Goal: Contribute content: Contribute content

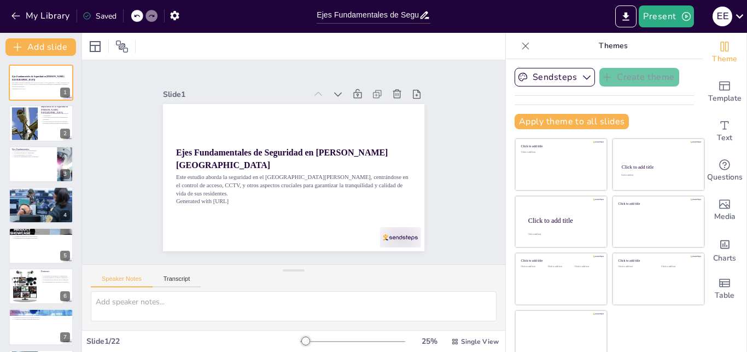
type input "Ejes Fundamentales de Seguridad en [PERSON_NAME] Río: Control de Acceso, CCTV y…"
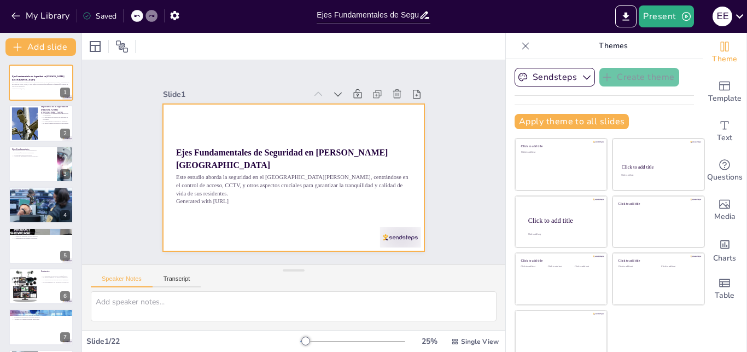
checkbox input "true"
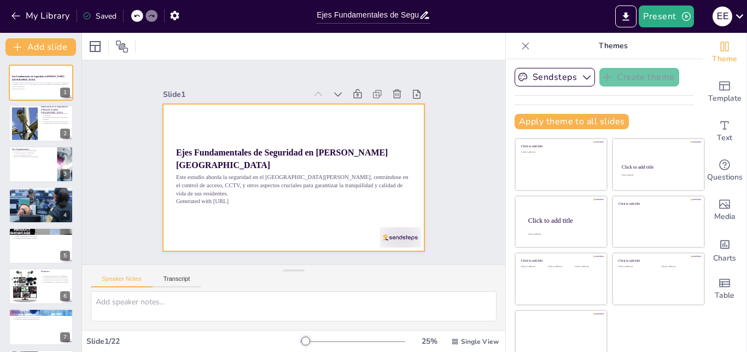
checkbox input "true"
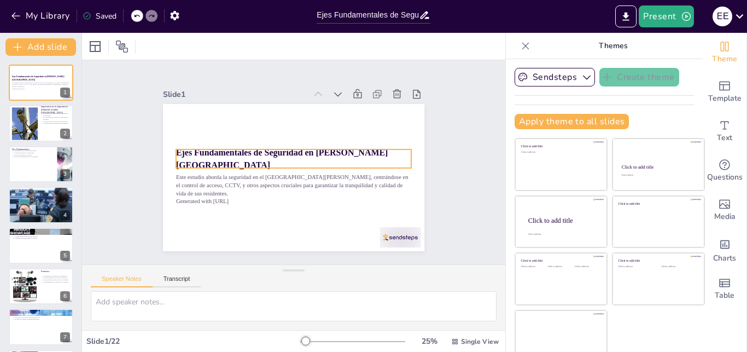
checkbox input "true"
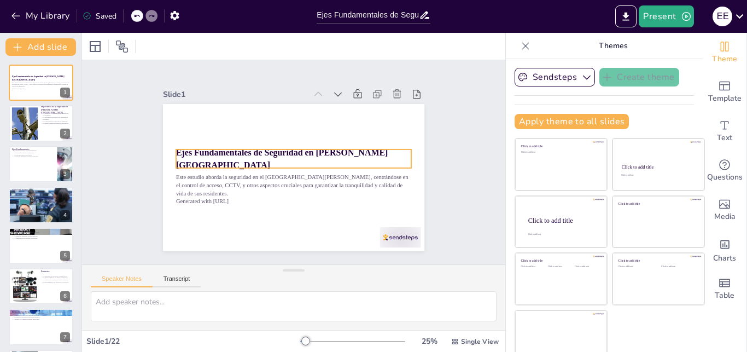
checkbox input "true"
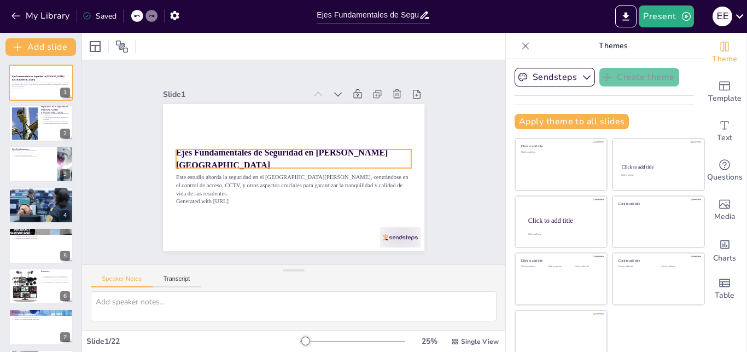
checkbox input "true"
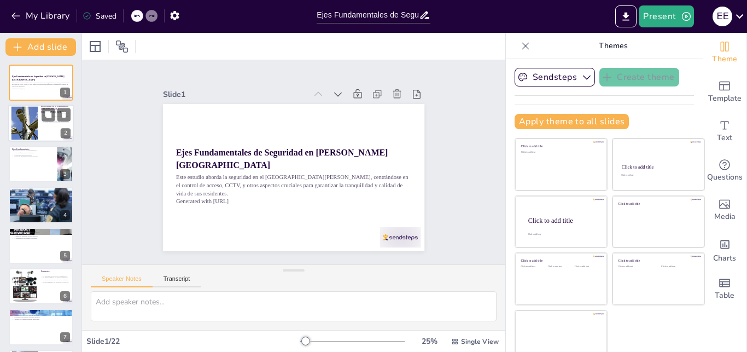
checkbox input "true"
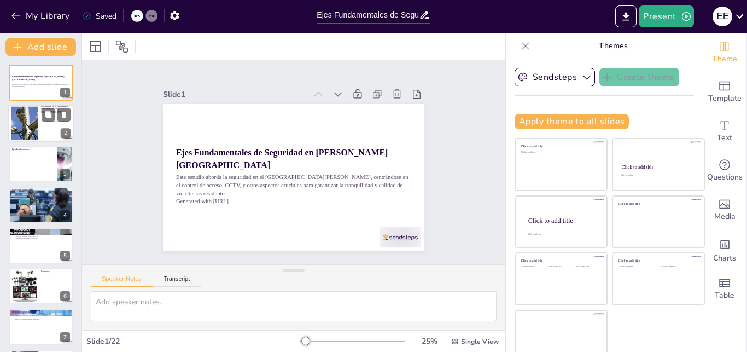
checkbox input "true"
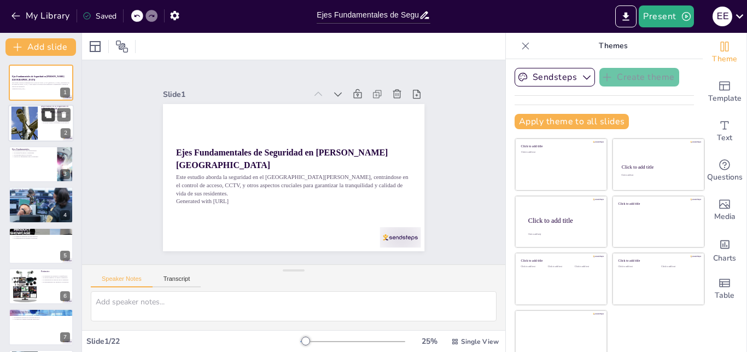
checkbox input "true"
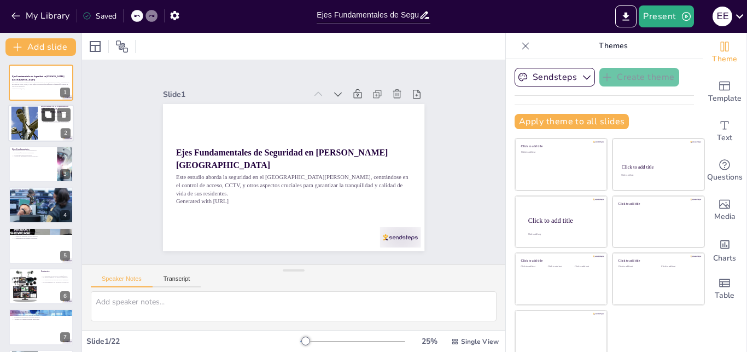
checkbox input "true"
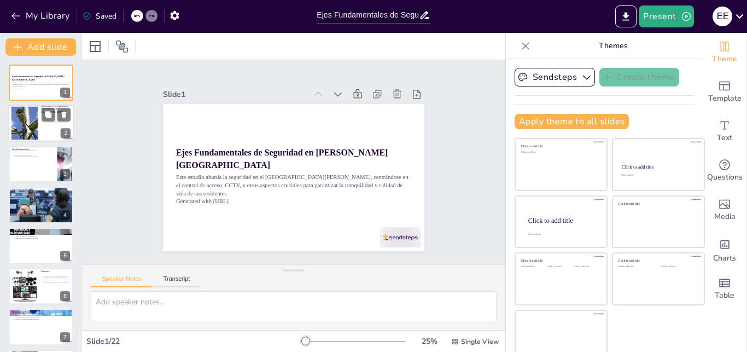
checkbox input "true"
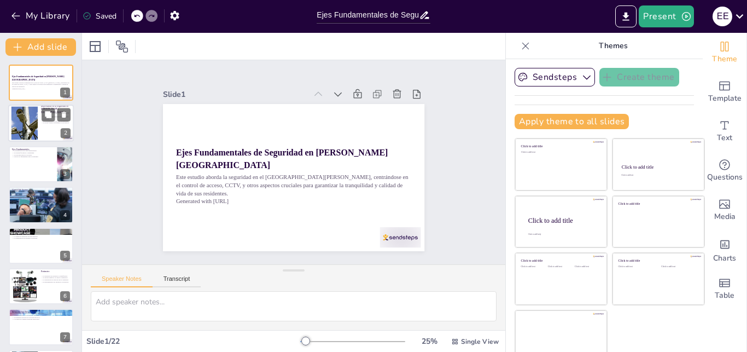
checkbox input "true"
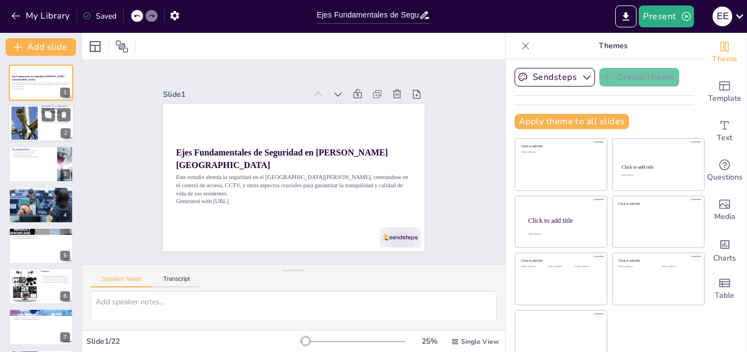
click at [28, 122] on div at bounding box center [24, 123] width 73 height 33
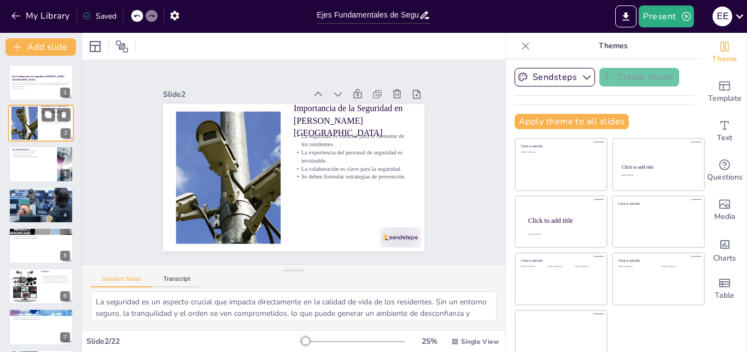
checkbox input "true"
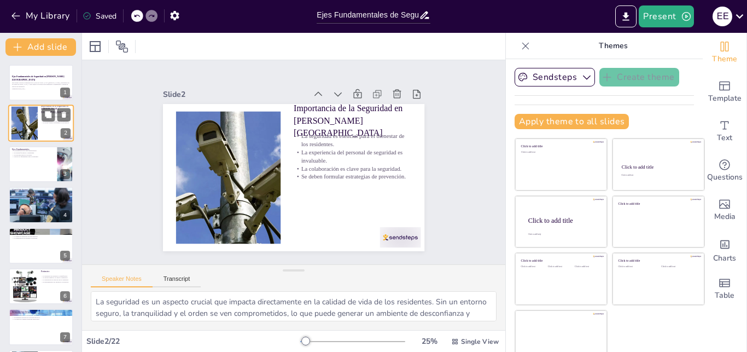
type textarea "La seguridad es un aspecto crucial que impacta directamente en la calidad de vi…"
checkbox input "true"
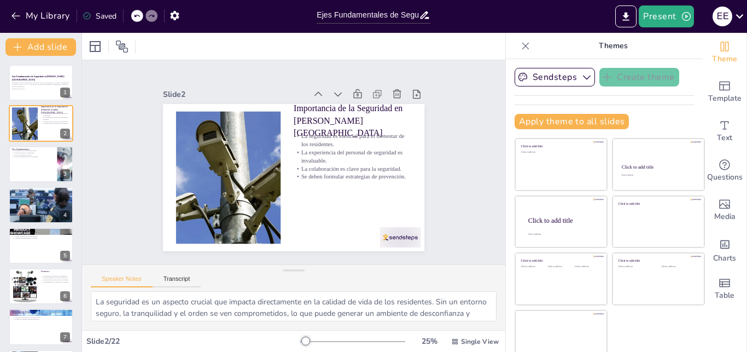
checkbox input "true"
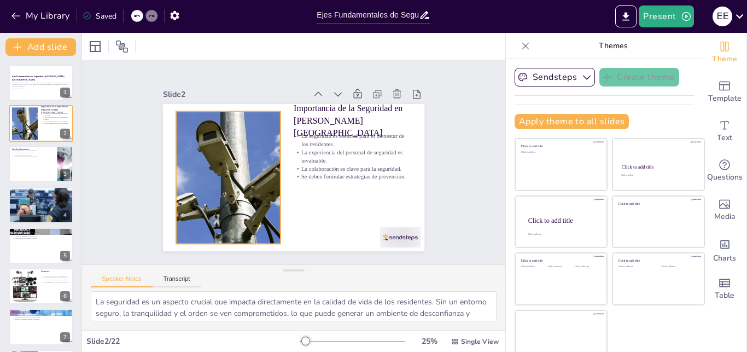
checkbox input "true"
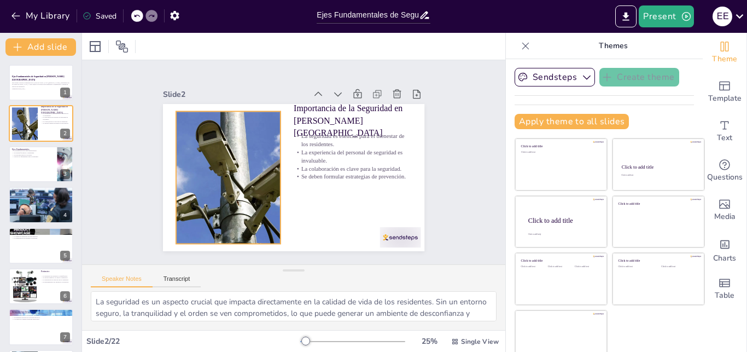
checkbox input "true"
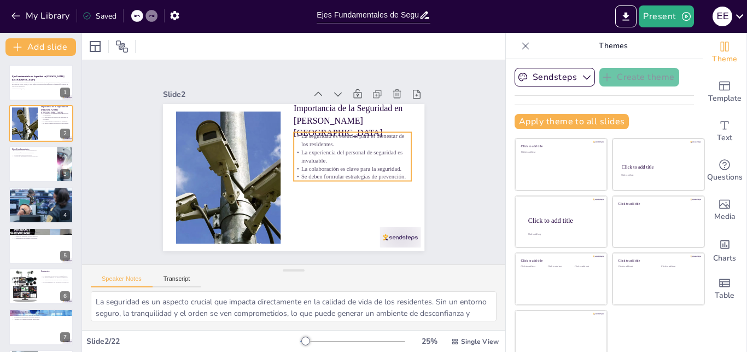
checkbox input "true"
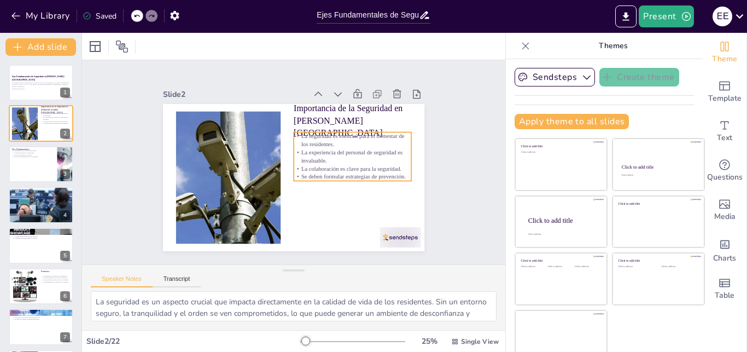
checkbox input "true"
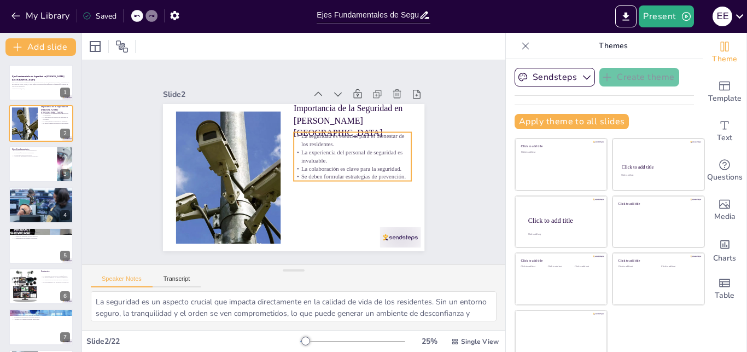
checkbox input "true"
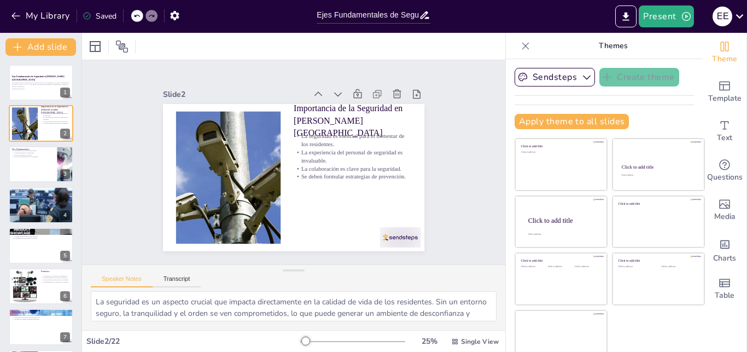
checkbox input "true"
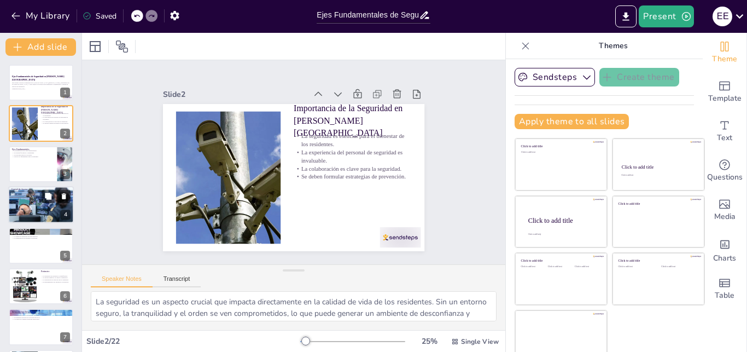
checkbox input "true"
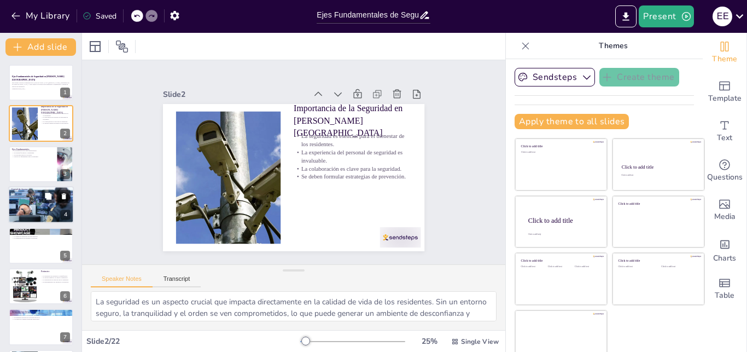
click at [32, 207] on div at bounding box center [41, 205] width 66 height 62
checkbox input "true"
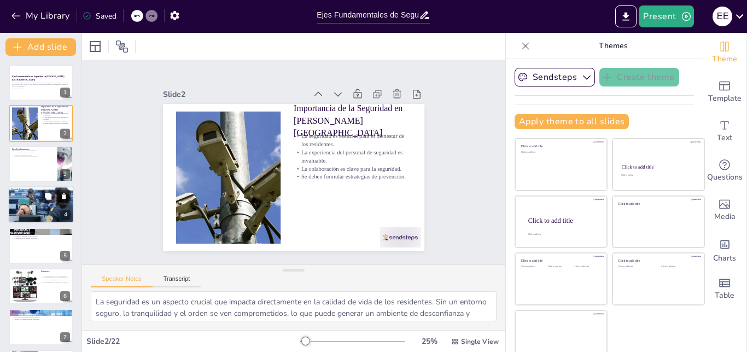
checkbox input "true"
type textarea "La infraestructura de control de acceso debe ser robusta para garantizar la seg…"
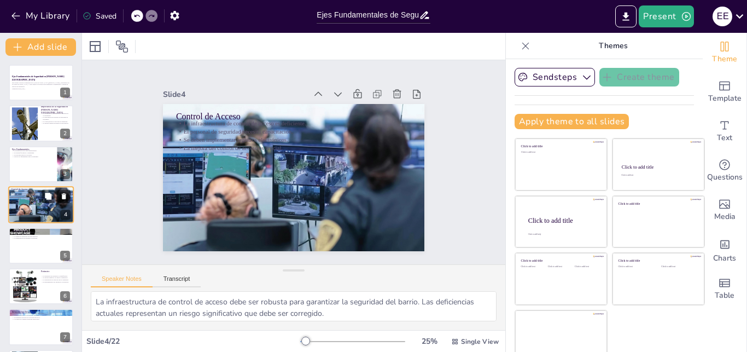
scroll to position [1, 0]
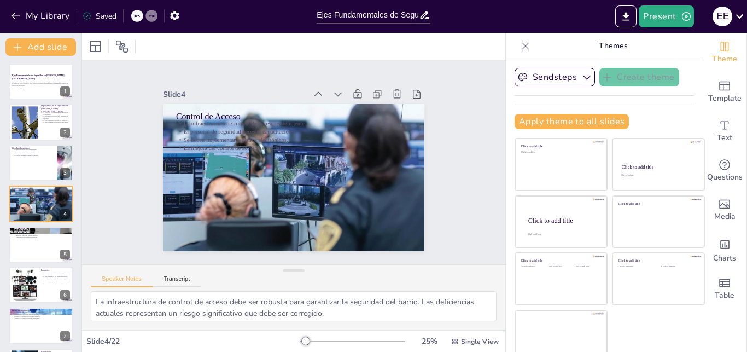
checkbox input "true"
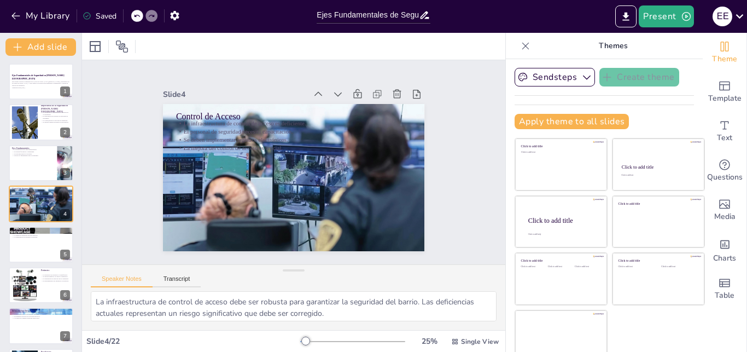
checkbox input "true"
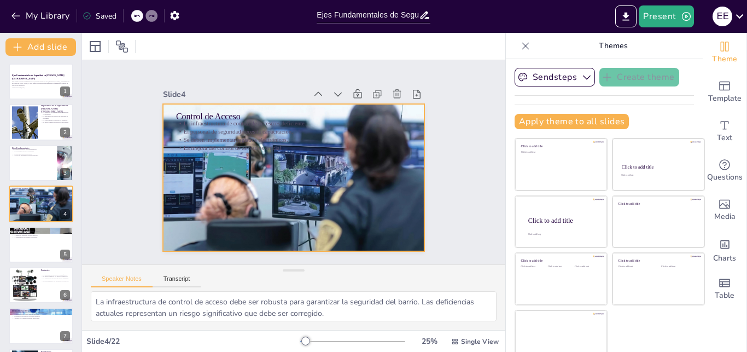
checkbox input "true"
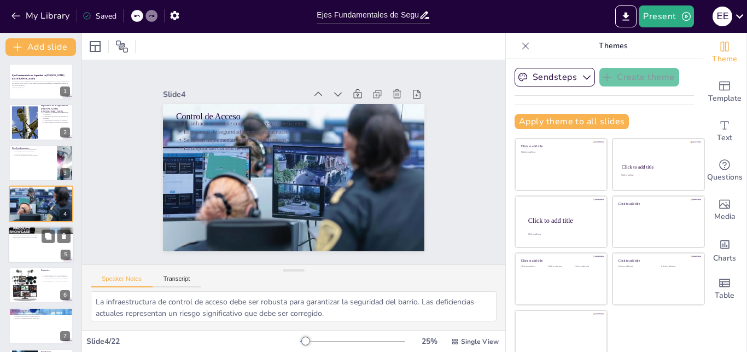
checkbox input "true"
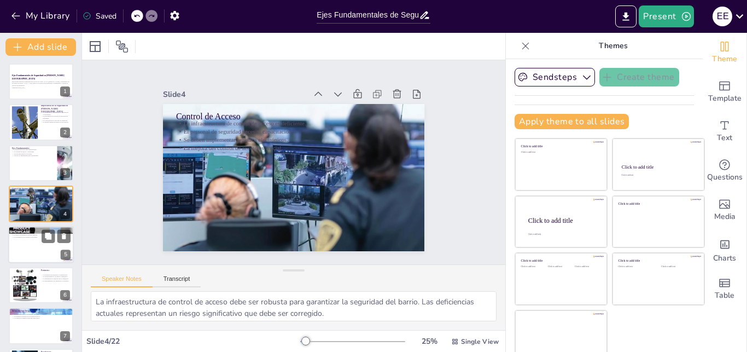
click at [24, 247] on div at bounding box center [41, 244] width 66 height 37
checkbox input "true"
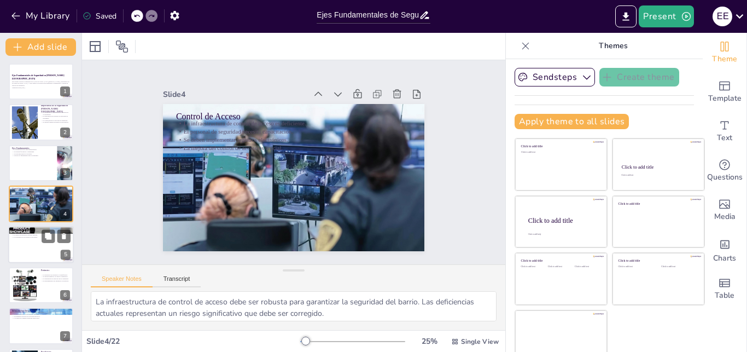
checkbox input "true"
type textarea "La cobertura del sistema de CCTV es fundamental para la detección de intrusione…"
checkbox input "true"
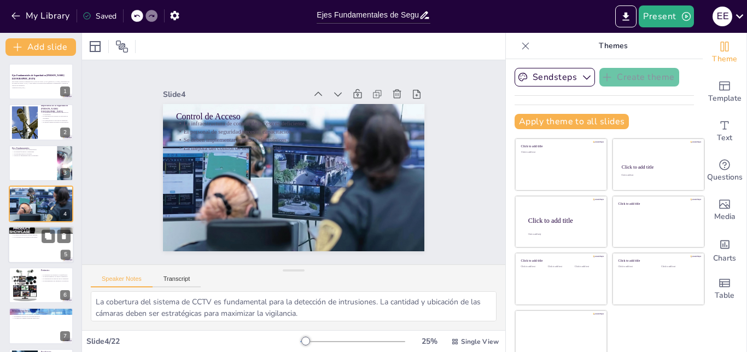
checkbox input "true"
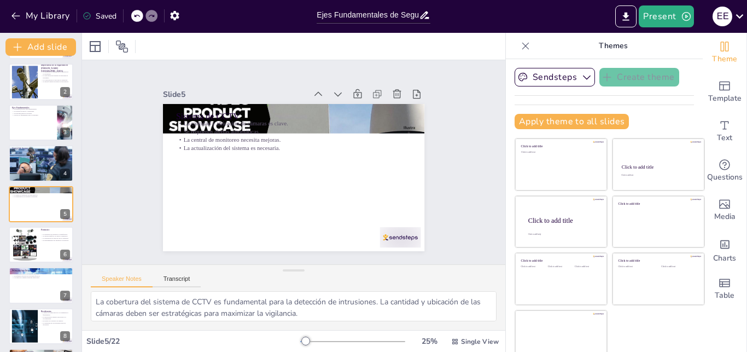
checkbox input "true"
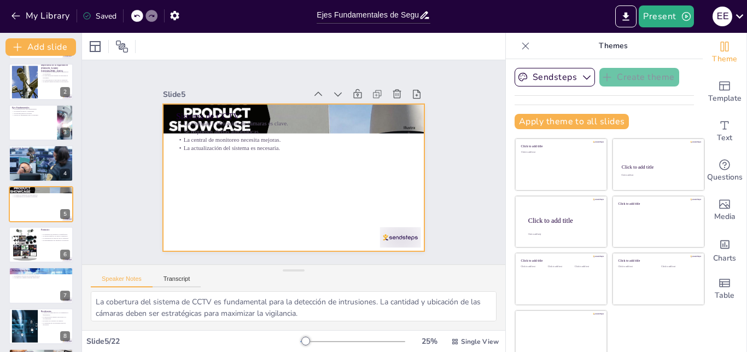
checkbox input "true"
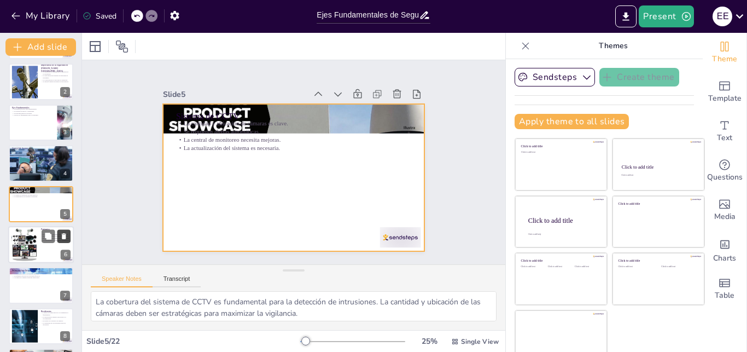
checkbox input "true"
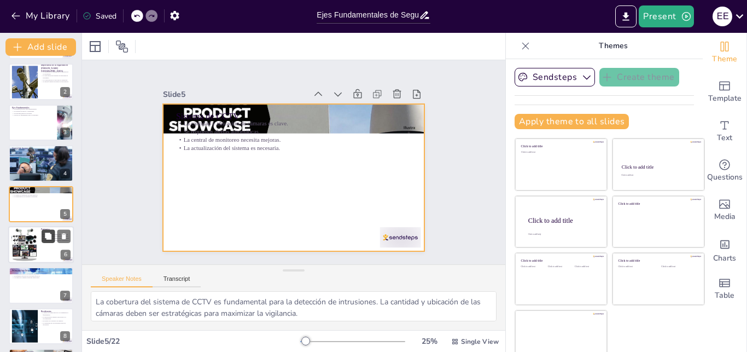
checkbox input "true"
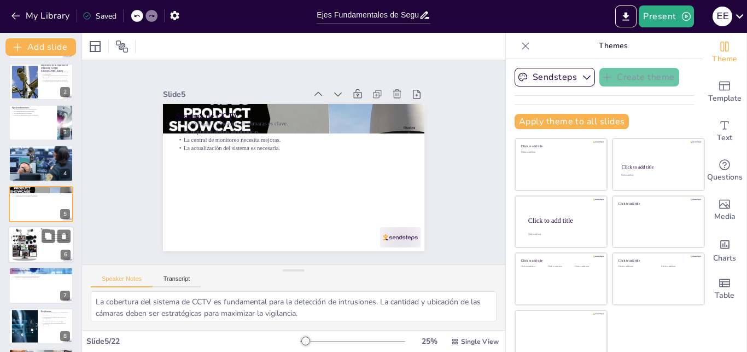
checkbox input "true"
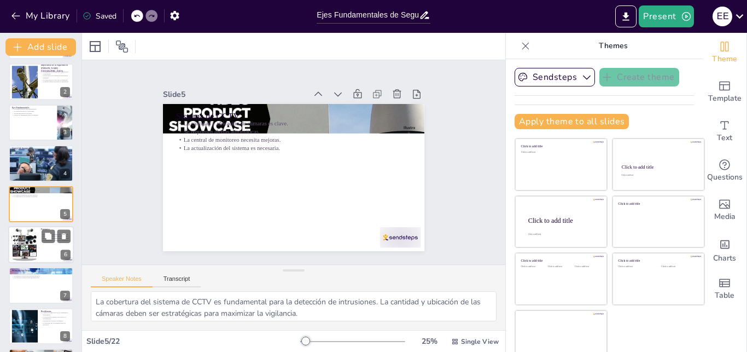
checkbox input "true"
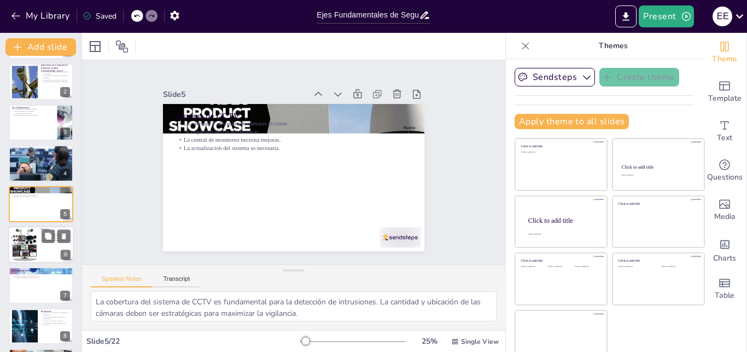
checkbox input "true"
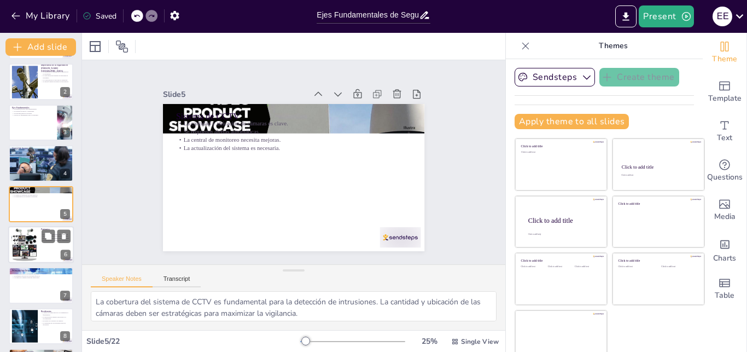
click at [28, 246] on div at bounding box center [24, 244] width 49 height 33
checkbox input "true"
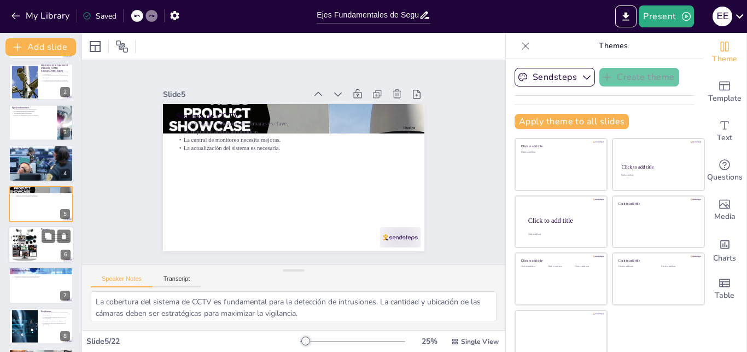
checkbox input "true"
type textarea "La extensión del perímetro debe ser monitoreada constantemente para detectar po…"
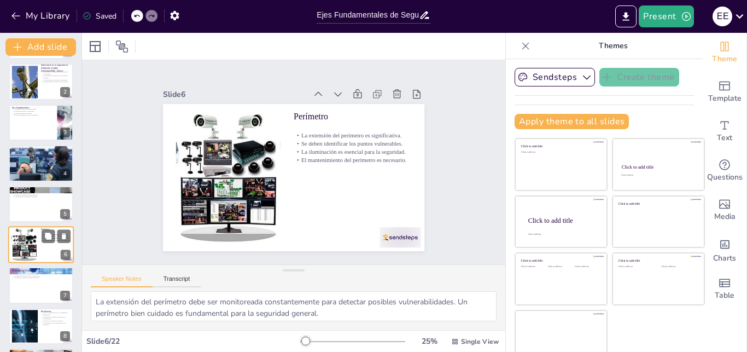
checkbox input "true"
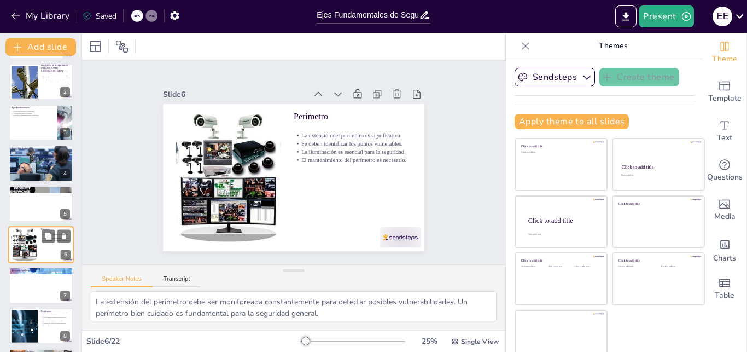
scroll to position [83, 0]
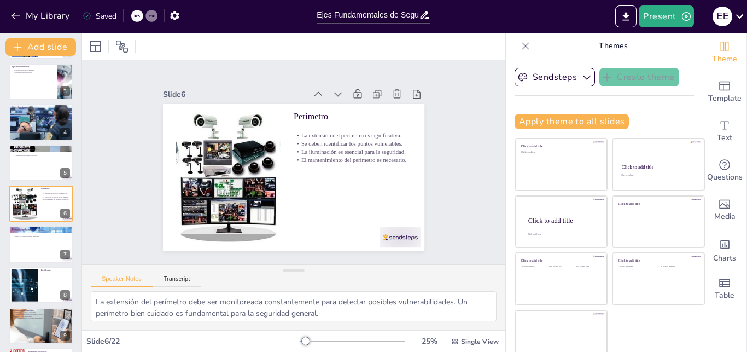
checkbox input "true"
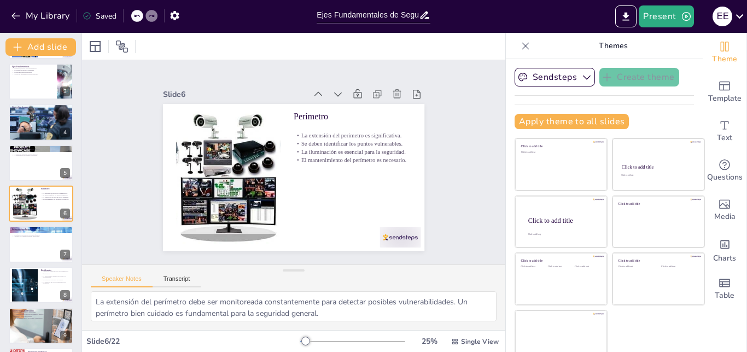
checkbox input "true"
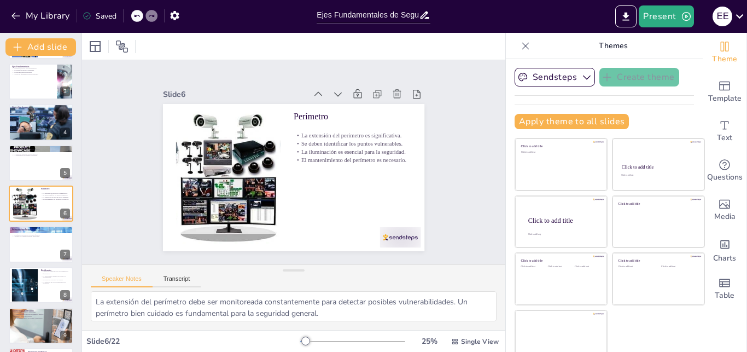
checkbox input "true"
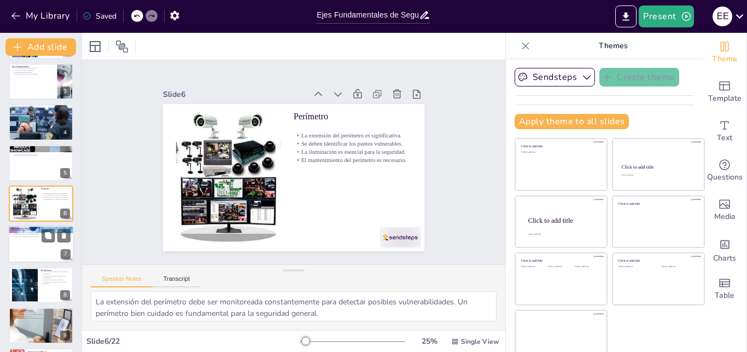
click at [30, 243] on div at bounding box center [41, 244] width 66 height 37
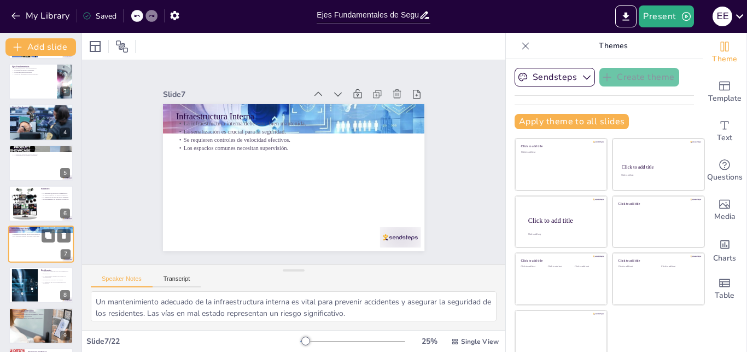
scroll to position [123, 0]
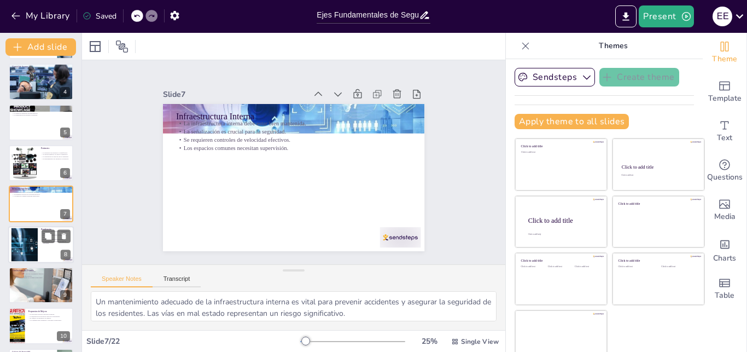
click at [34, 243] on div at bounding box center [25, 244] width 36 height 33
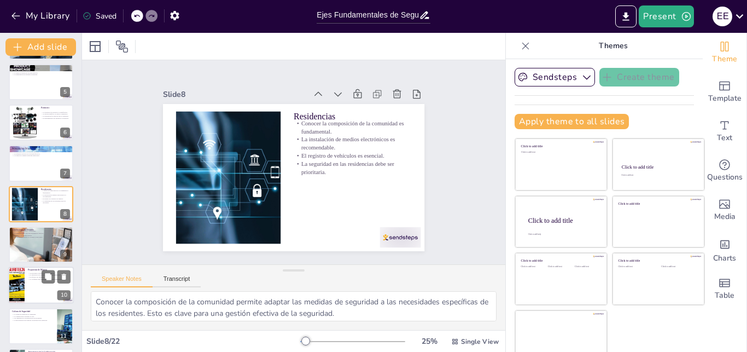
click at [32, 277] on p "El refuerzo del perímetro es esencial." at bounding box center [49, 277] width 43 height 2
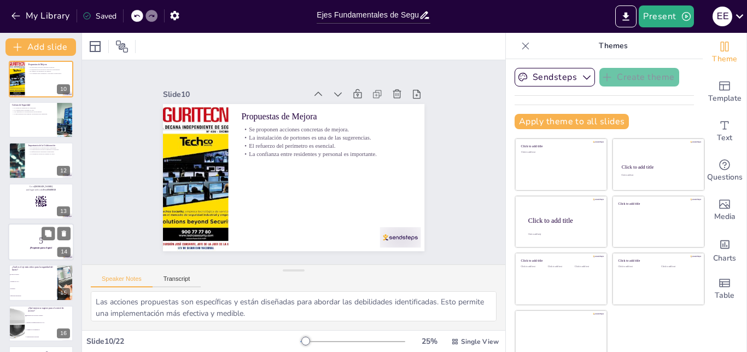
scroll to position [432, 0]
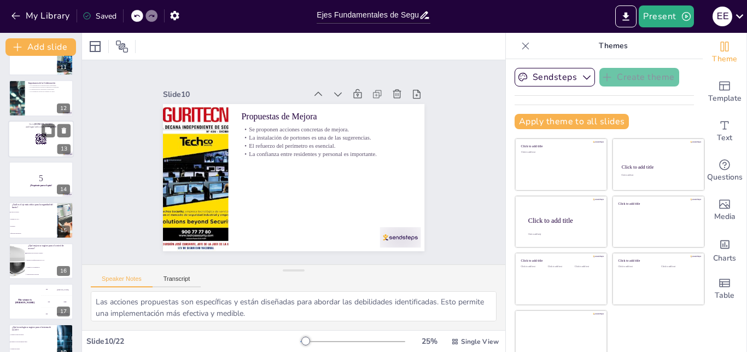
click at [21, 139] on div at bounding box center [41, 138] width 66 height 37
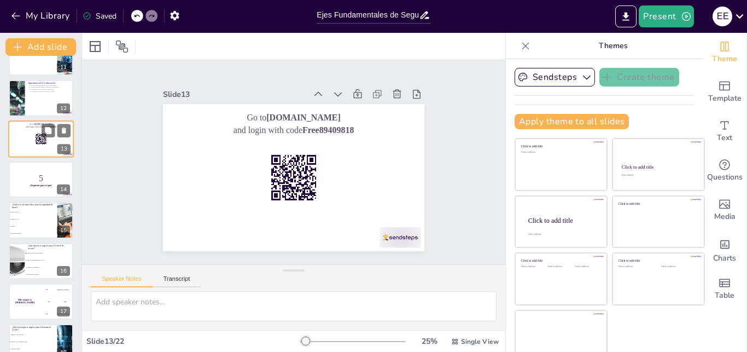
scroll to position [367, 0]
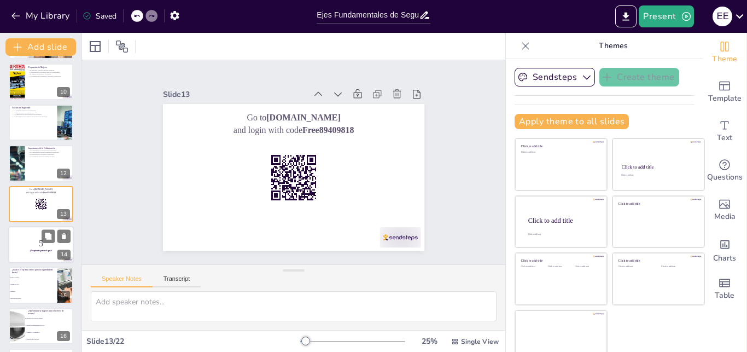
click at [25, 242] on p "5" at bounding box center [40, 243] width 59 height 12
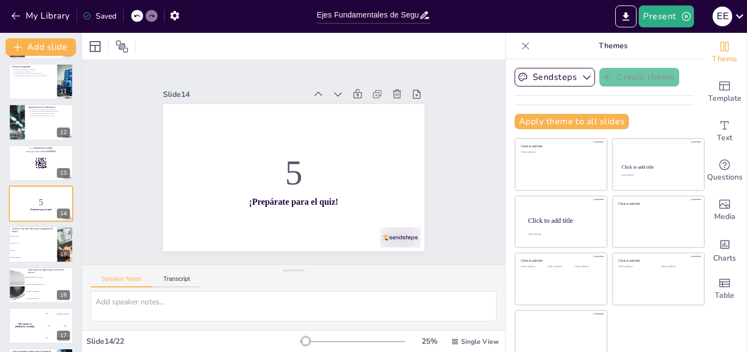
scroll to position [10, 0]
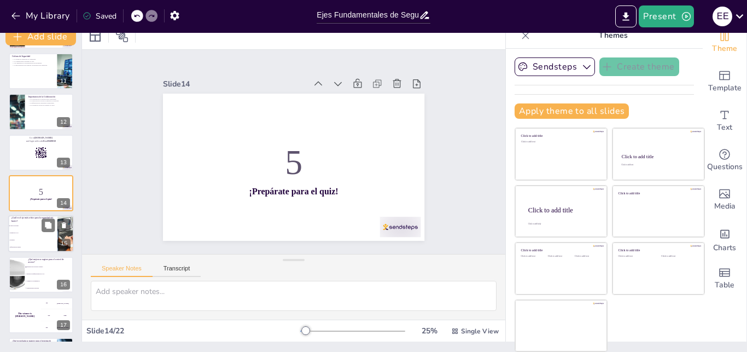
click at [42, 227] on li "Control de acceso" at bounding box center [32, 226] width 49 height 7
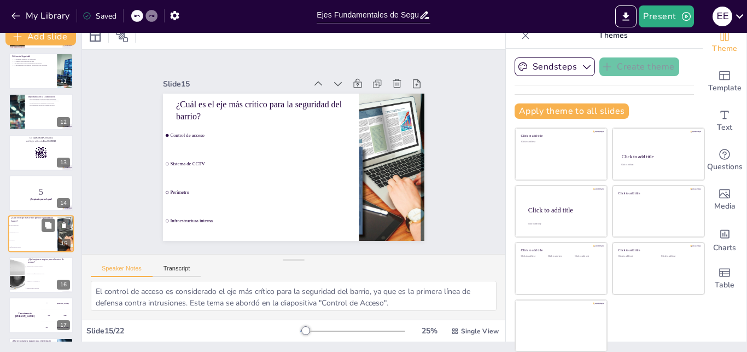
scroll to position [449, 0]
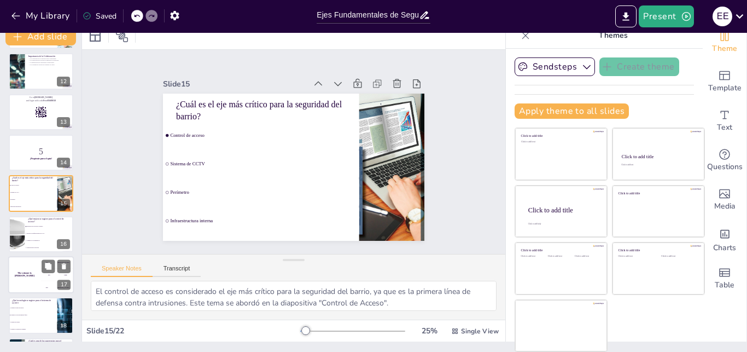
click at [31, 264] on div "The winner is [PERSON_NAME]" at bounding box center [24, 274] width 33 height 37
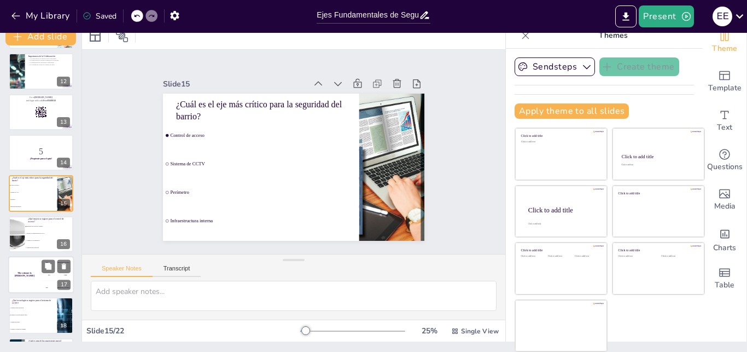
scroll to position [530, 0]
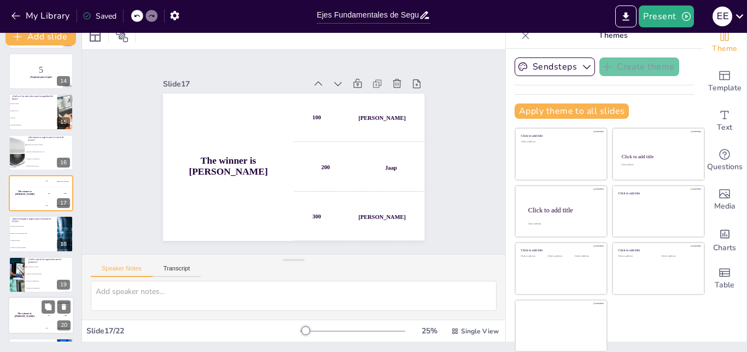
click at [31, 314] on h4 "The winner is [PERSON_NAME]" at bounding box center [24, 314] width 33 height 5
